Goal: Information Seeking & Learning: Learn about a topic

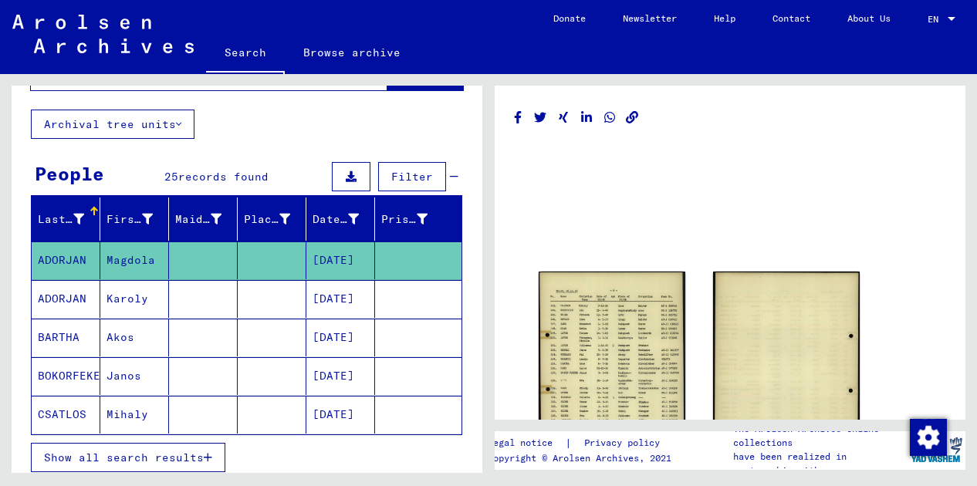
scroll to position [83, 0]
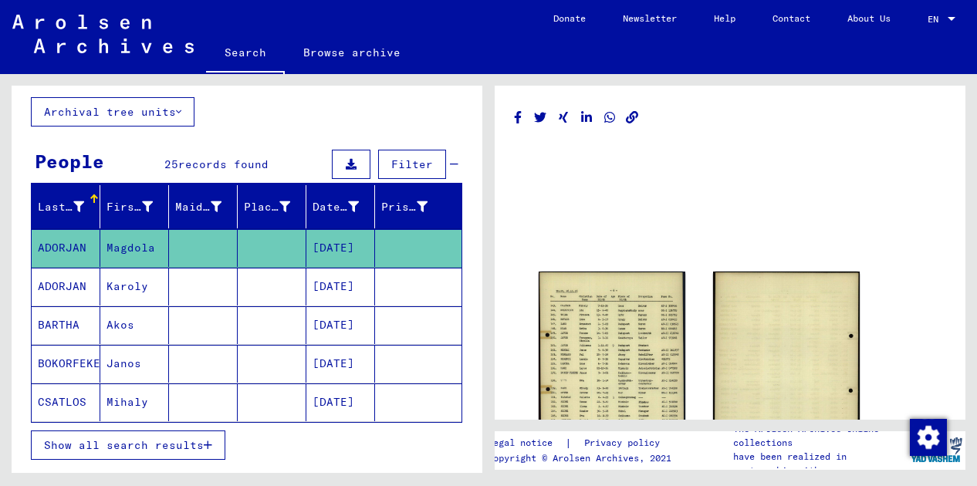
click at [187, 408] on mat-cell at bounding box center [203, 403] width 69 height 38
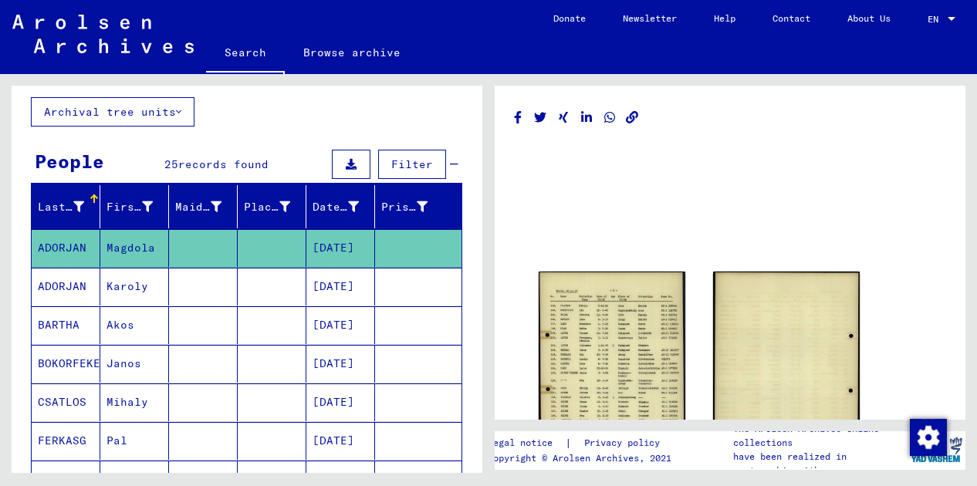
click at [110, 402] on mat-cell "Mihaly" at bounding box center [134, 403] width 69 height 38
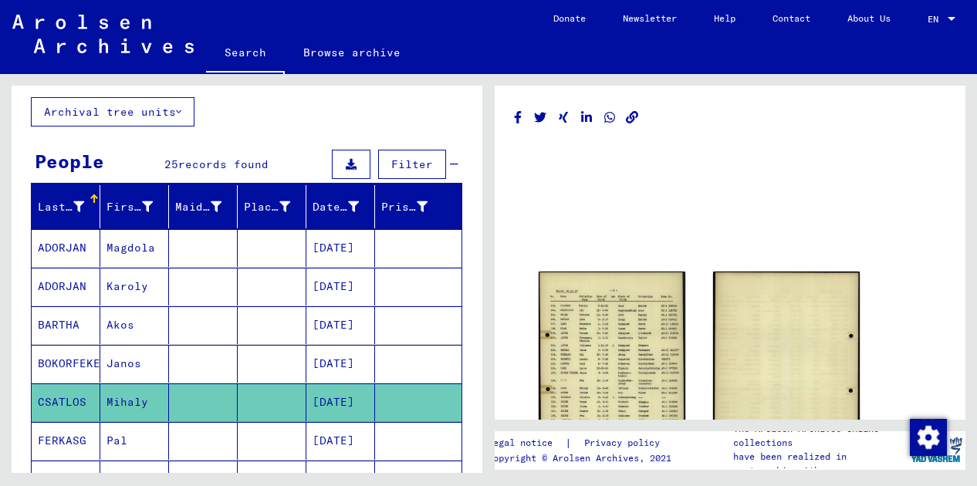
click at [134, 401] on mat-cell "Mihaly" at bounding box center [134, 403] width 69 height 38
click at [266, 384] on mat-cell at bounding box center [272, 403] width 69 height 38
click at [362, 388] on mat-cell "[DATE]" at bounding box center [341, 403] width 69 height 38
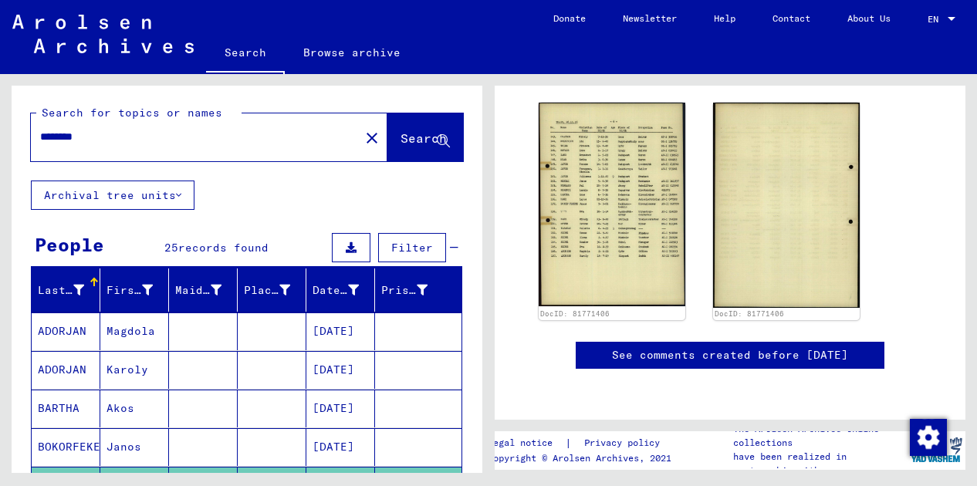
click at [352, 59] on link "Browse archive" at bounding box center [352, 52] width 134 height 37
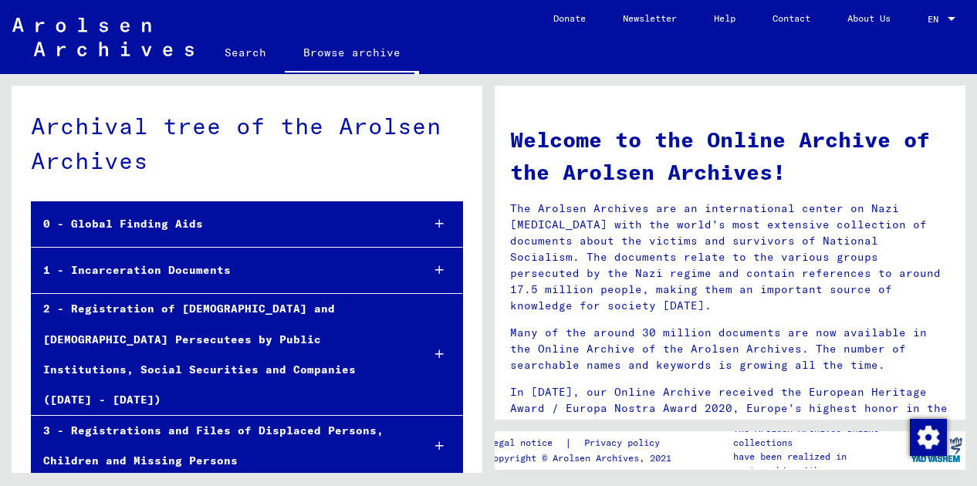
drag, startPoint x: 612, startPoint y: 214, endPoint x: 706, endPoint y: 222, distance: 94.5
click at [706, 222] on p "The Arolsen Archives are an international center on Nazi [MEDICAL_DATA] with th…" at bounding box center [730, 257] width 440 height 113
drag, startPoint x: 744, startPoint y: 237, endPoint x: 686, endPoint y: 279, distance: 71.8
click at [686, 279] on p "The Arolsen Archives are an international center on Nazi [MEDICAL_DATA] with th…" at bounding box center [730, 257] width 440 height 113
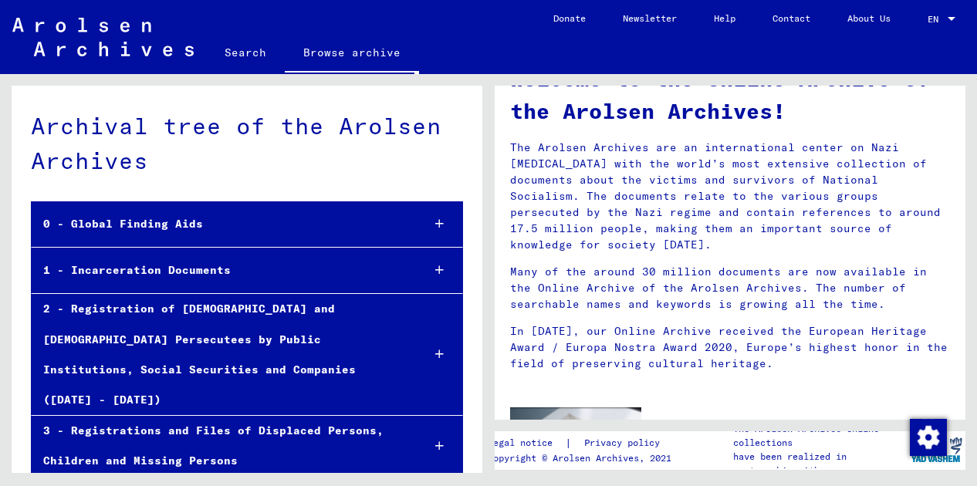
scroll to position [62, 0]
click at [587, 215] on p "The Arolsen Archives are an international center on Nazi [MEDICAL_DATA] with th…" at bounding box center [730, 195] width 440 height 113
drag, startPoint x: 587, startPoint y: 215, endPoint x: 705, endPoint y: 257, distance: 125.5
click at [705, 257] on div "Welcome to the Online Archive of the Arolsen Archives! The Arolsen Archives are…" at bounding box center [730, 214] width 463 height 335
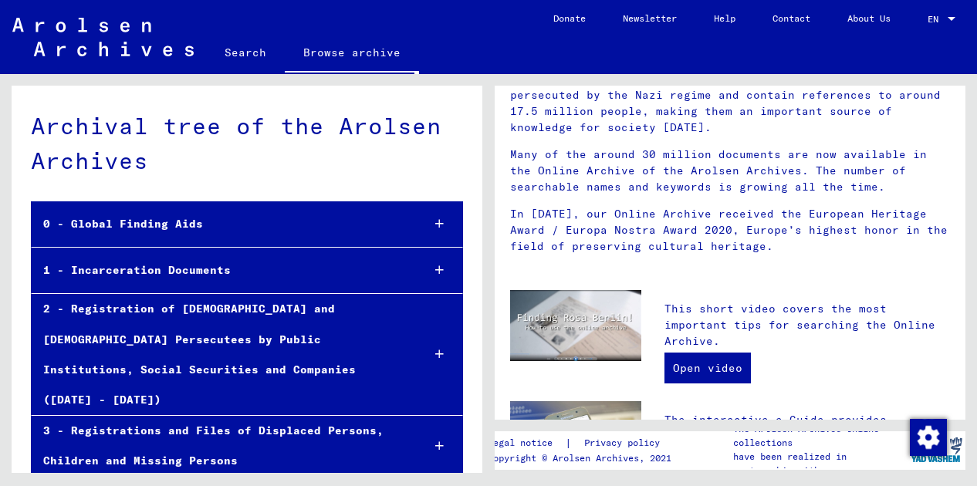
scroll to position [178, 0]
click at [645, 142] on div "Welcome to the Online Archive of the Arolsen Archives! The Arolsen Archives are…" at bounding box center [730, 98] width 463 height 335
drag, startPoint x: 712, startPoint y: 151, endPoint x: 636, endPoint y: 174, distance: 79.1
click at [636, 174] on p "Many of the around 30 million documents are now available in the Online Archive…" at bounding box center [730, 171] width 440 height 49
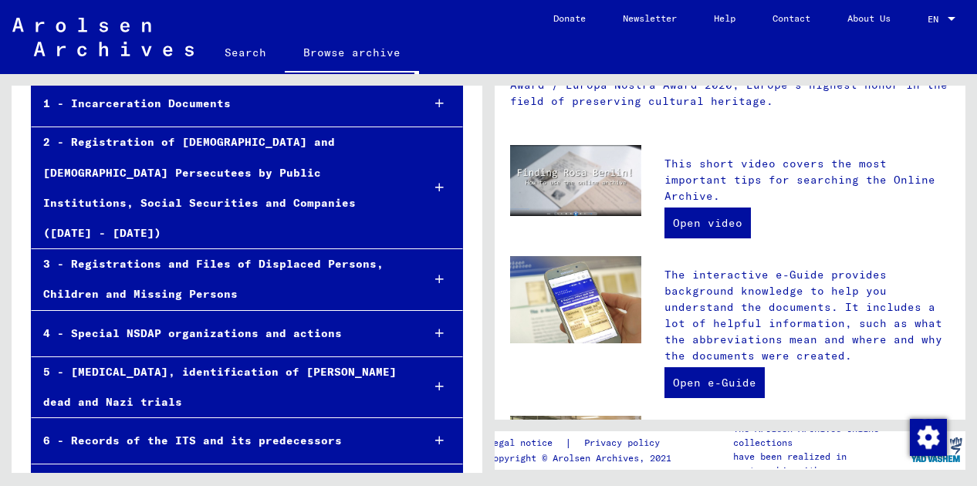
scroll to position [160, 0]
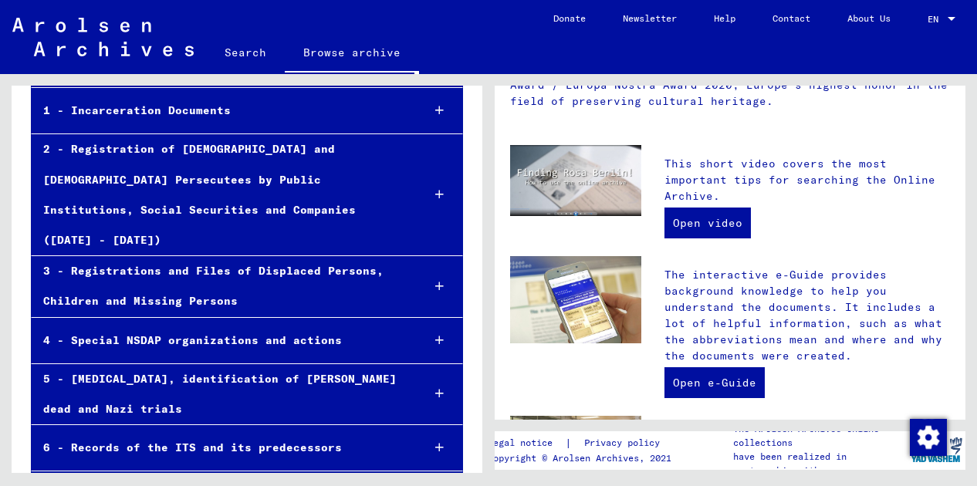
click at [295, 256] on div "3 - Registrations and Files of Displaced Persons, Children and Missing Persons" at bounding box center [221, 286] width 378 height 60
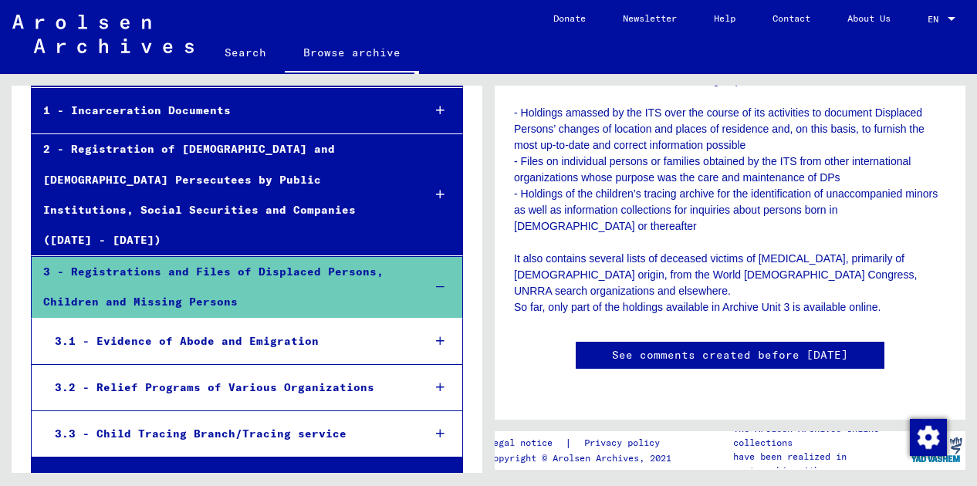
scroll to position [401, 0]
